Goal: Find specific page/section: Find specific page/section

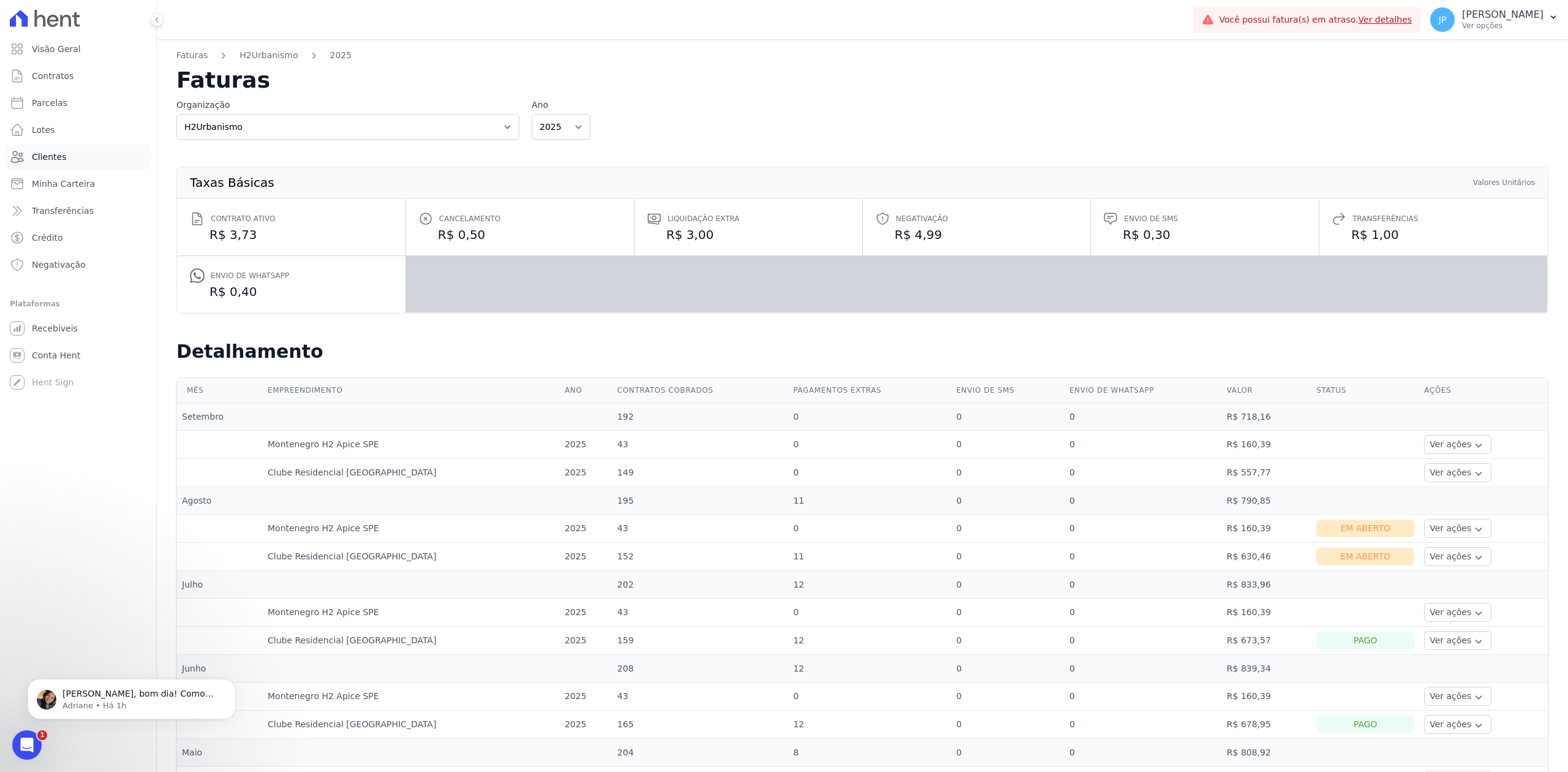
click at [72, 157] on link "Clientes" at bounding box center [78, 157] width 147 height 25
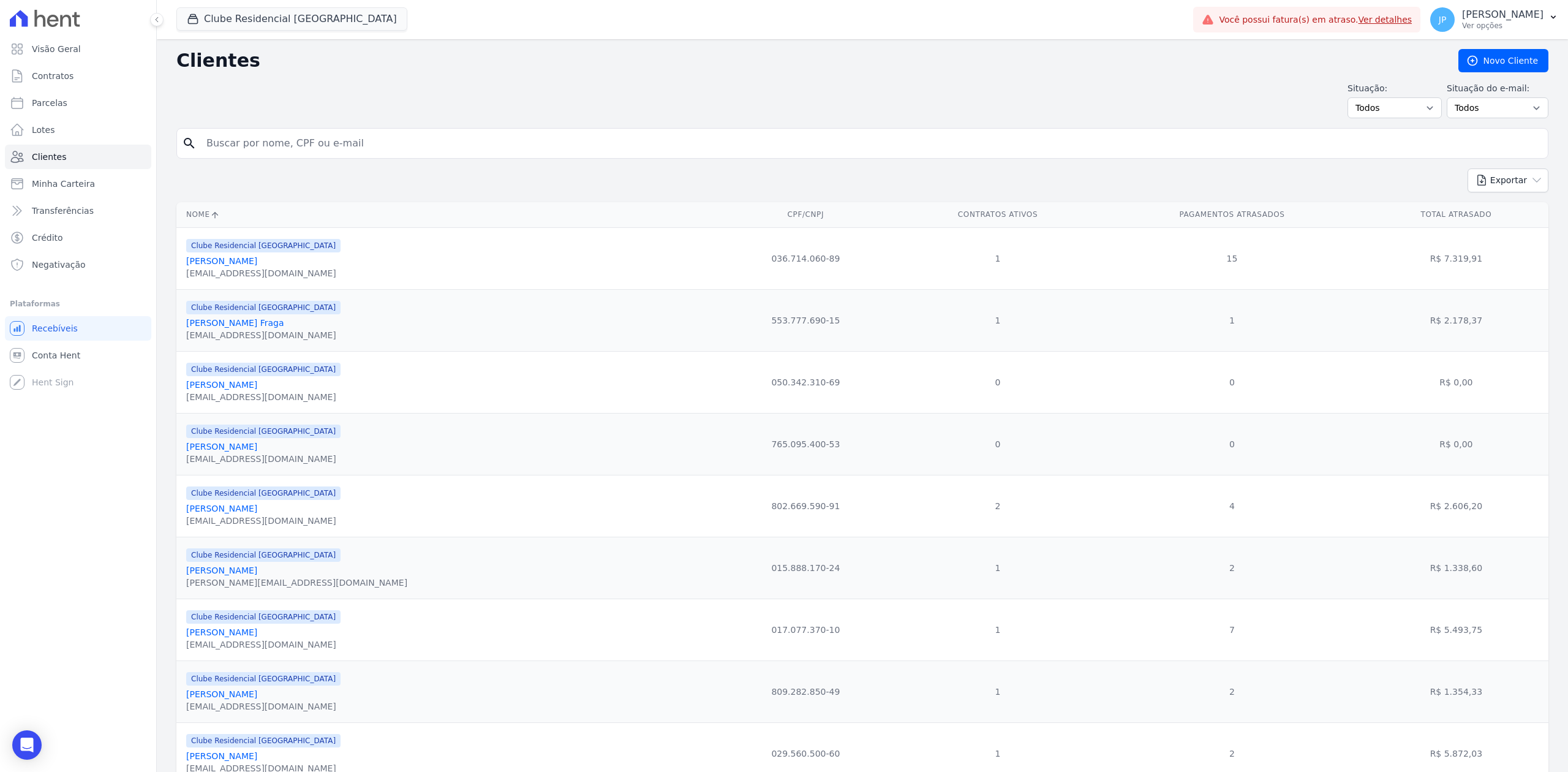
click at [295, 153] on input "search" at bounding box center [870, 143] width 1343 height 25
paste input "[PERSON_NAME]"
type input "[PERSON_NAME]"
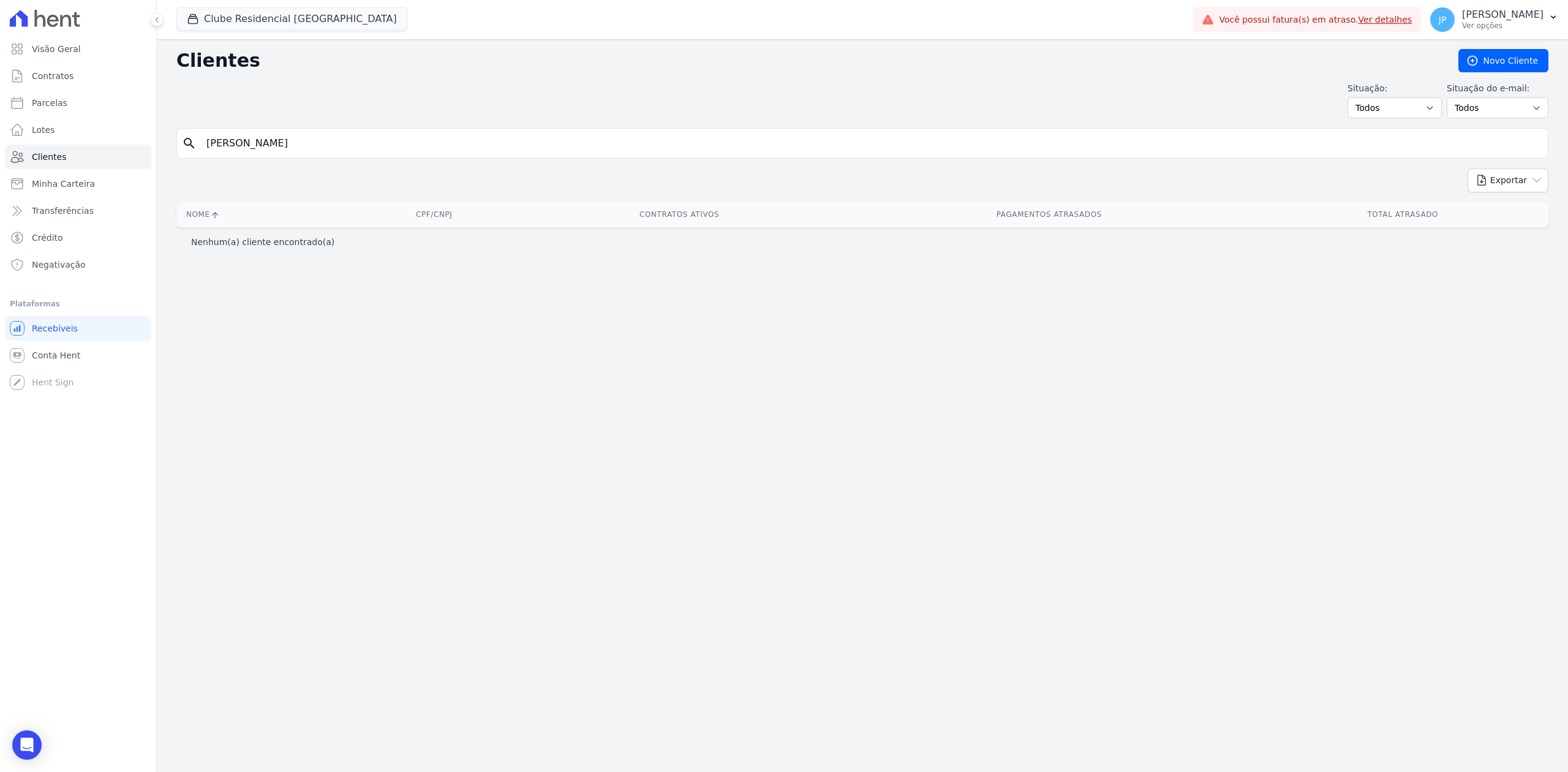
drag, startPoint x: 422, startPoint y: 148, endPoint x: 254, endPoint y: 92, distance: 177.1
click at [262, 96] on div "Clientes [GEOGRAPHIC_DATA] Situação: Todos Adimplentes Inadimplentes Situação d…" at bounding box center [862, 405] width 1411 height 733
click at [185, 14] on button "Clube Residencial [GEOGRAPHIC_DATA]" at bounding box center [291, 18] width 231 height 23
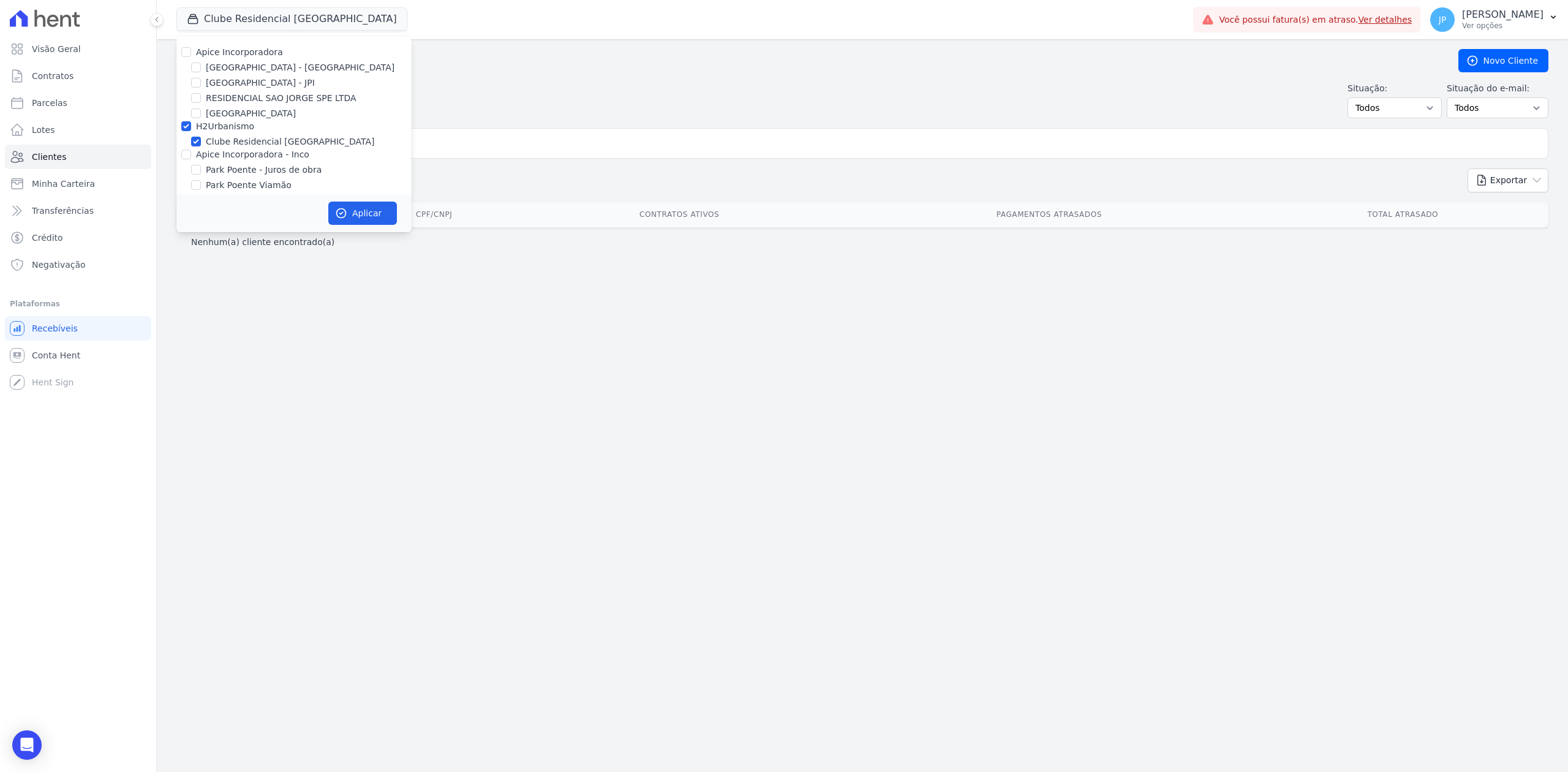
click at [182, 45] on div "Apice Incorporadora [GEOGRAPHIC_DATA] - [GEOGRAPHIC_DATA] [GEOGRAPHIC_DATA] - J…" at bounding box center [294, 126] width 236 height 181
click at [183, 58] on div at bounding box center [187, 52] width 10 height 12
click at [183, 54] on input "Apice Incorporadora" at bounding box center [187, 52] width 10 height 10
checkbox input "true"
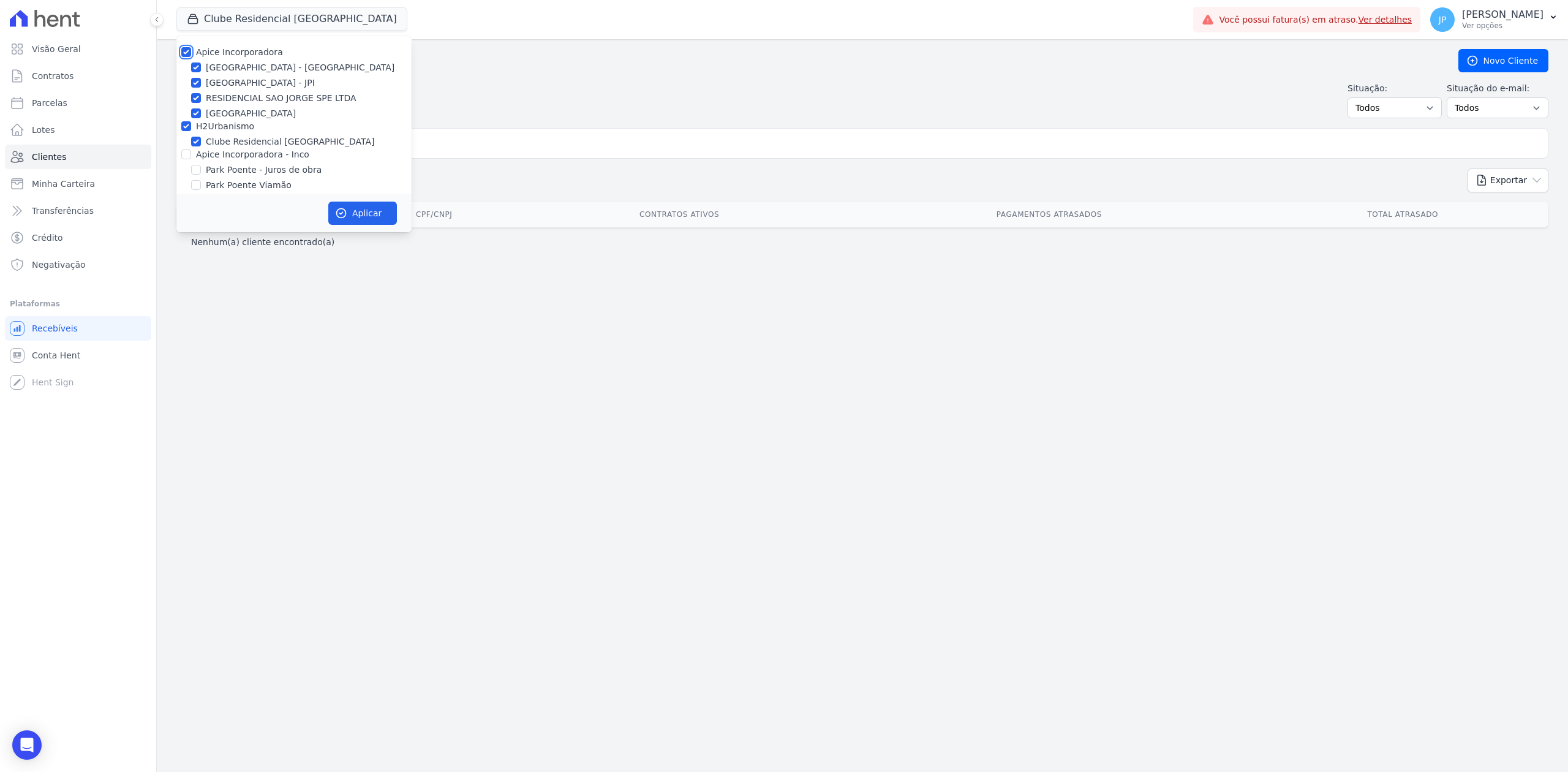
checkbox input "true"
click at [187, 157] on input "Apice Incorporadora - Inco" at bounding box center [187, 155] width 10 height 10
checkbox input "true"
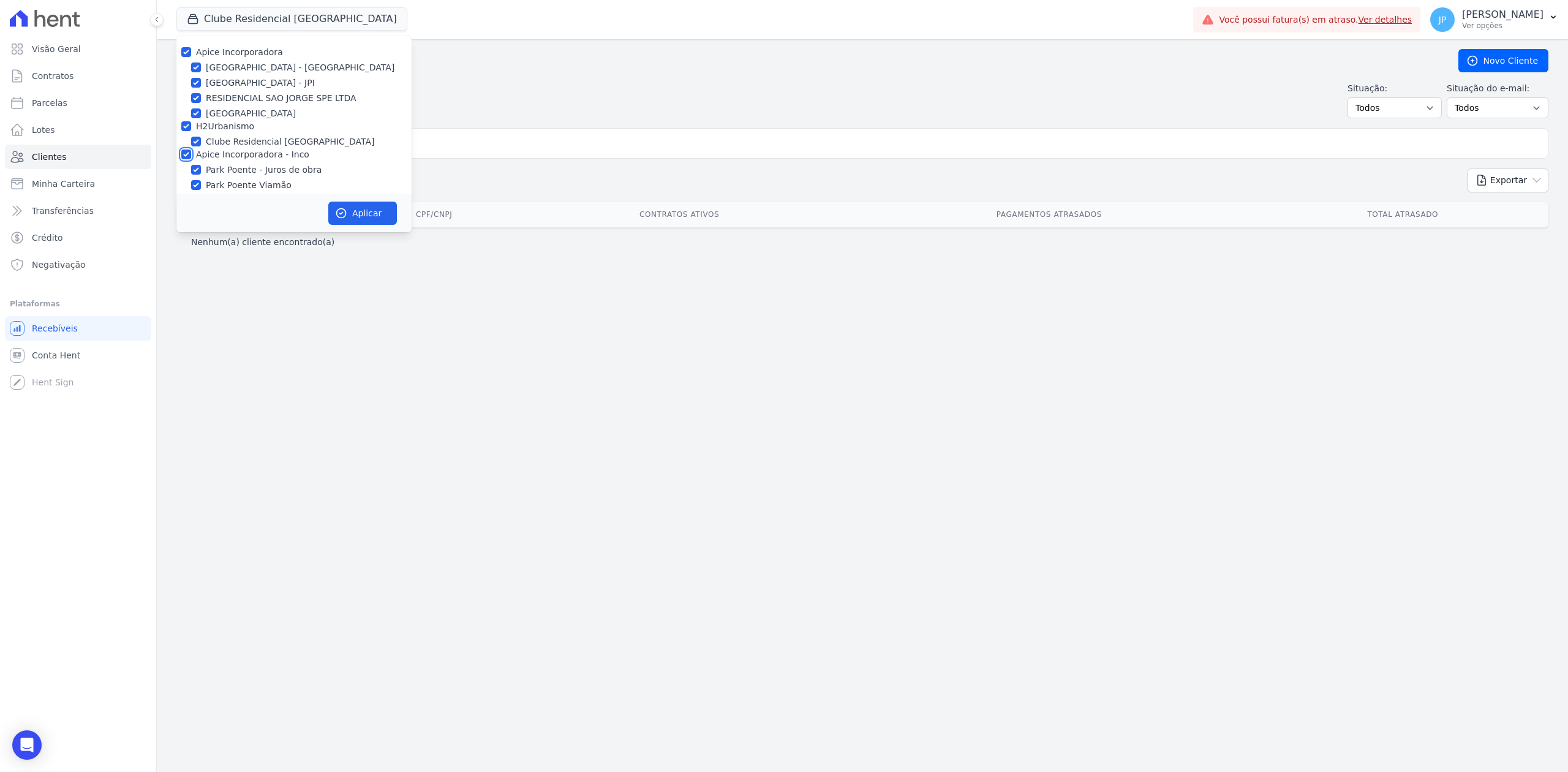
checkbox input "true"
click at [390, 210] on button "Aplicar" at bounding box center [362, 213] width 69 height 23
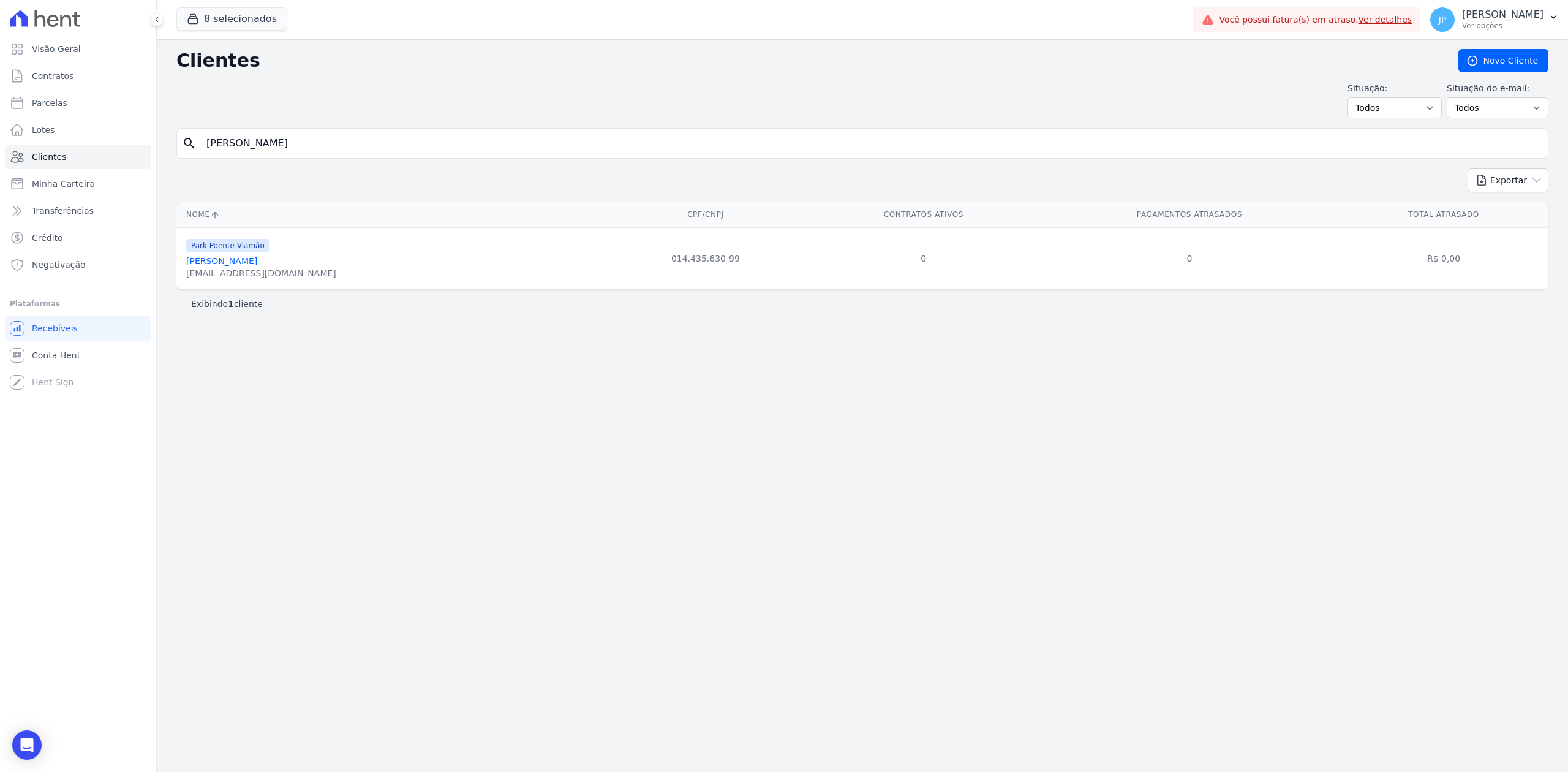
click at [258, 260] on link "[PERSON_NAME]" at bounding box center [222, 262] width 71 height 10
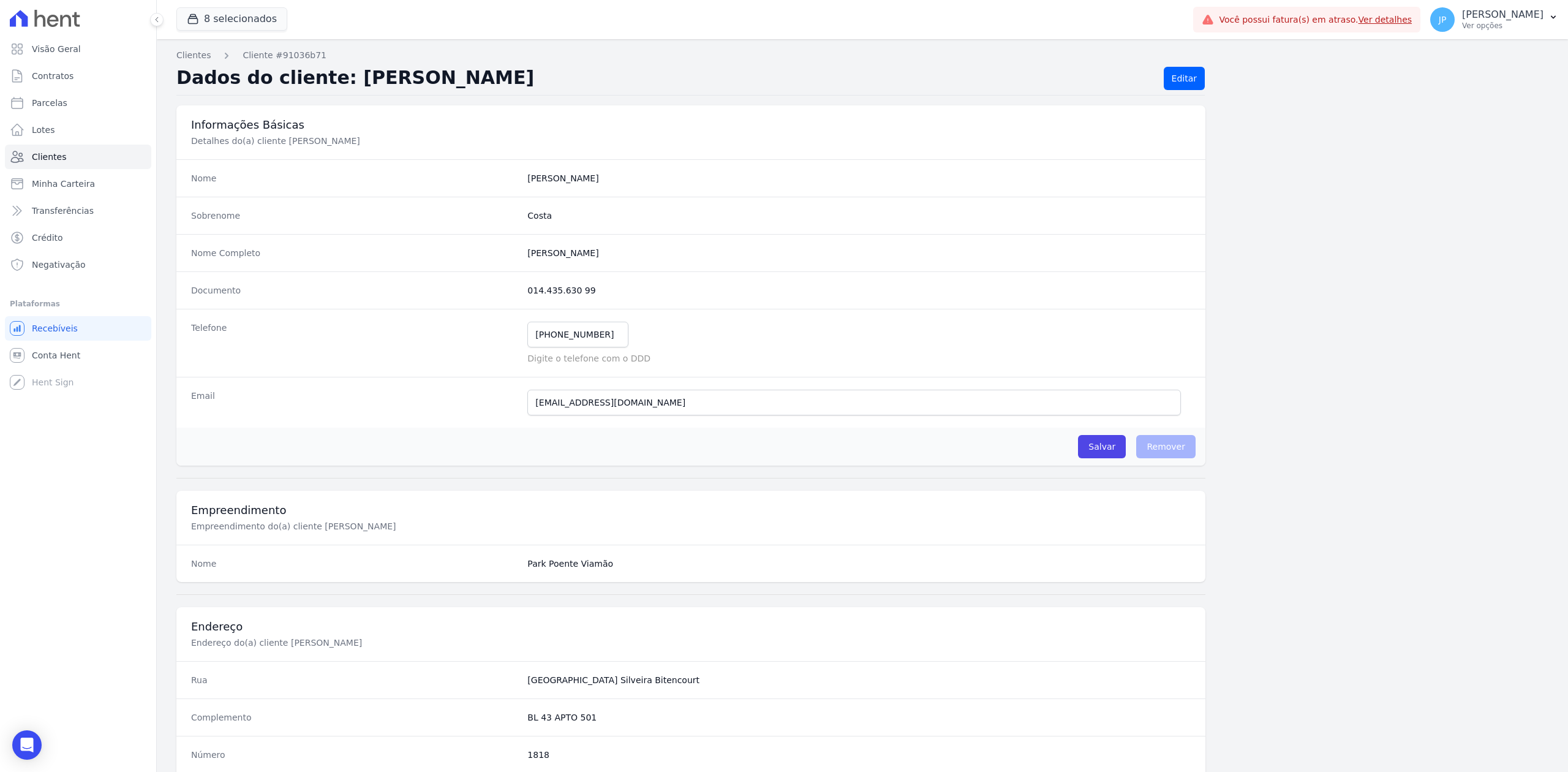
scroll to position [381, 0]
